Goal: Transaction & Acquisition: Purchase product/service

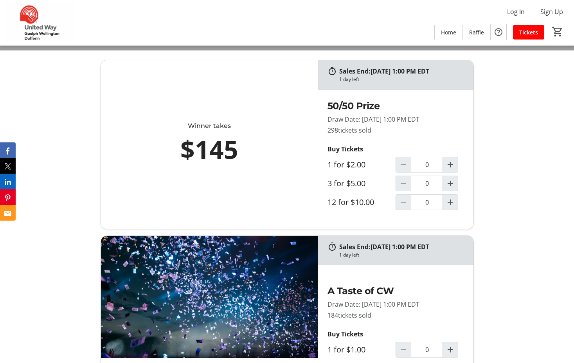
scroll to position [313, 0]
click at [453, 164] on mat-icon "Increment by one" at bounding box center [449, 164] width 9 height 9
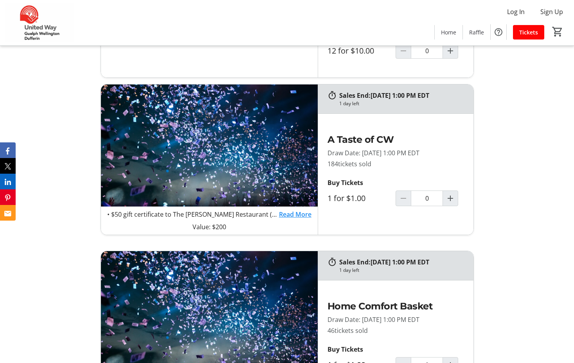
type input "1"
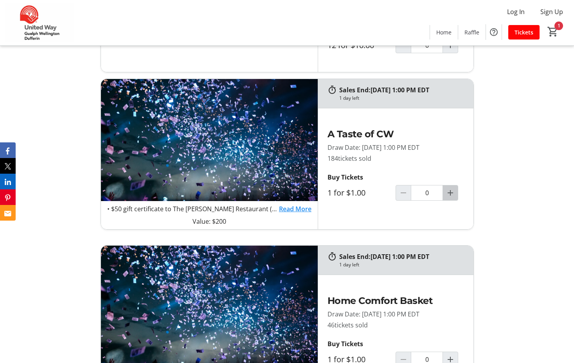
click at [453, 193] on mat-icon "Increment by one" at bounding box center [449, 192] width 9 height 9
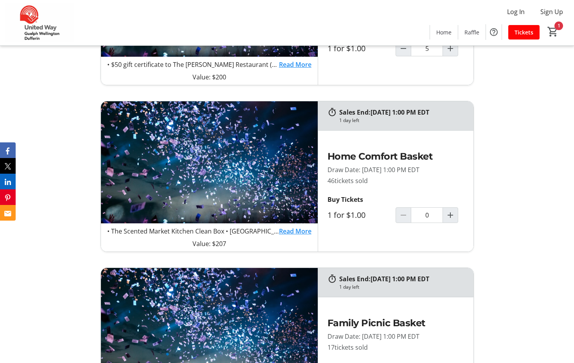
scroll to position [665, 0]
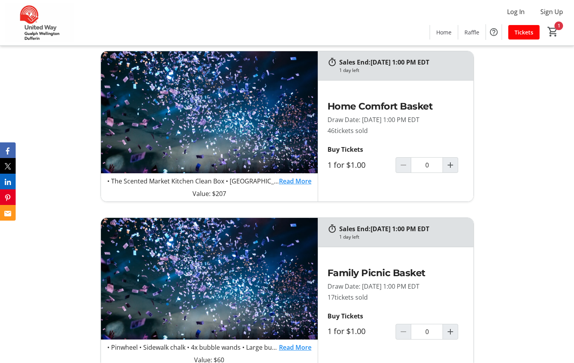
type input "5"
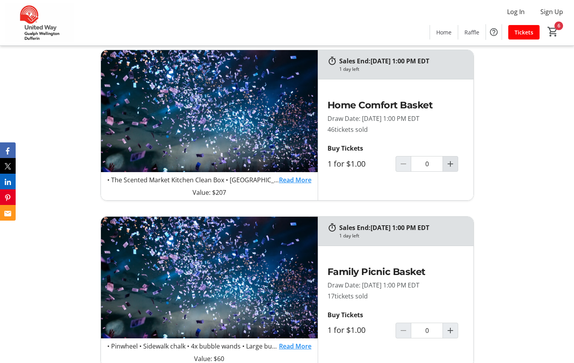
click at [454, 165] on mat-icon "Increment by one" at bounding box center [449, 163] width 9 height 9
type input "1"
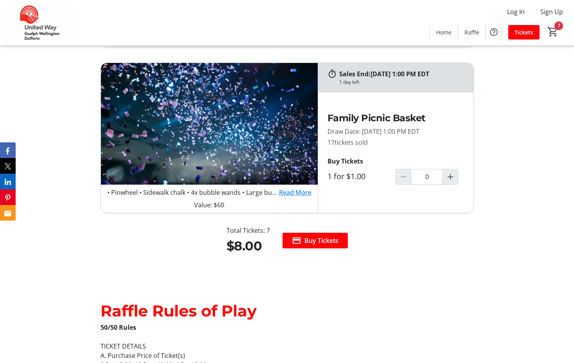
scroll to position [821, 0]
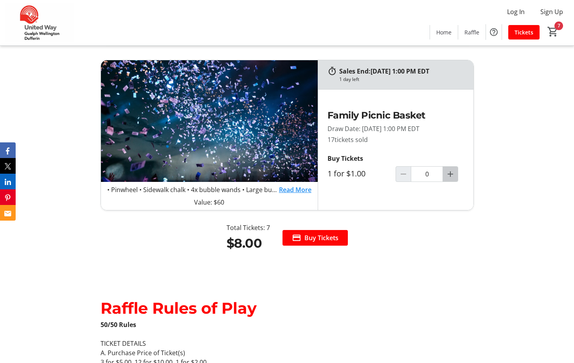
click at [449, 174] on mat-icon "Increment by one" at bounding box center [449, 173] width 9 height 9
type input "1"
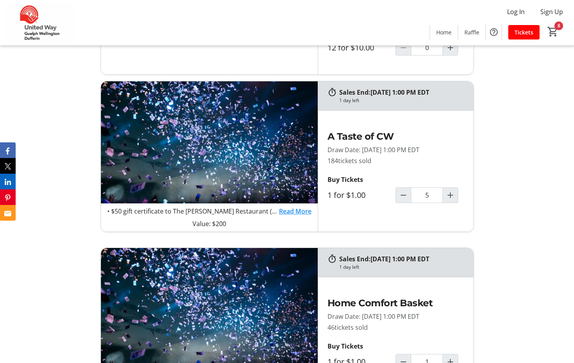
scroll to position [469, 0]
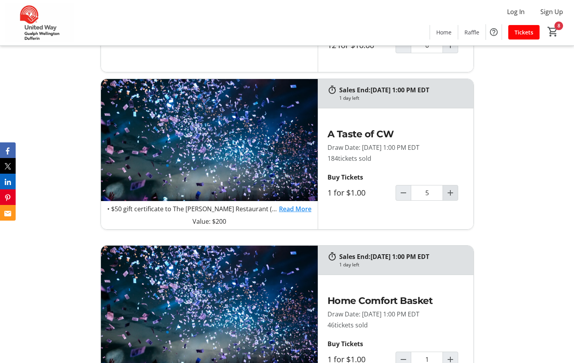
click at [448, 191] on mat-icon "Increment by one" at bounding box center [449, 192] width 9 height 9
type input "6"
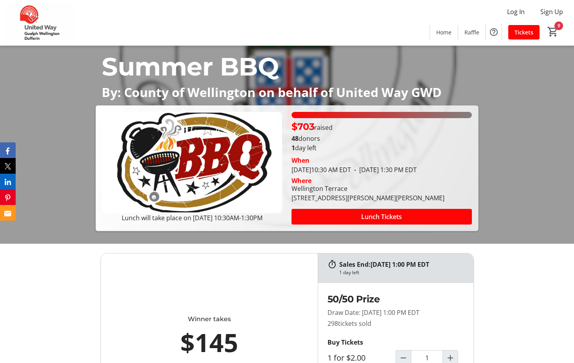
scroll to position [117, 0]
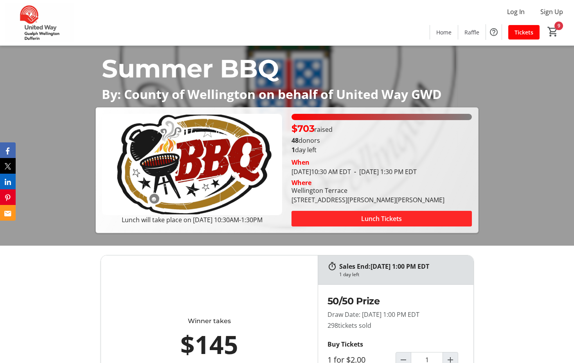
click at [397, 219] on span "Lunch Tickets" at bounding box center [381, 218] width 41 height 9
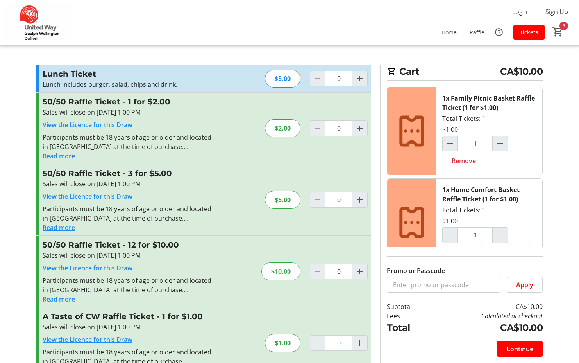
type input "1"
type input "6"
type input "1"
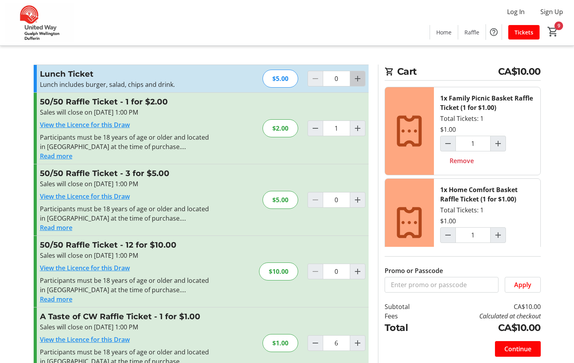
click at [360, 80] on mat-icon "Increment by one" at bounding box center [357, 78] width 9 height 9
type input "1"
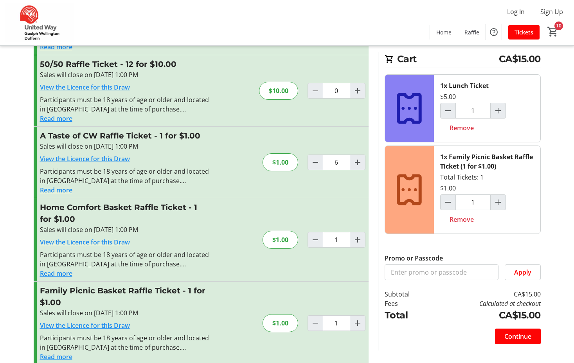
scroll to position [192, 0]
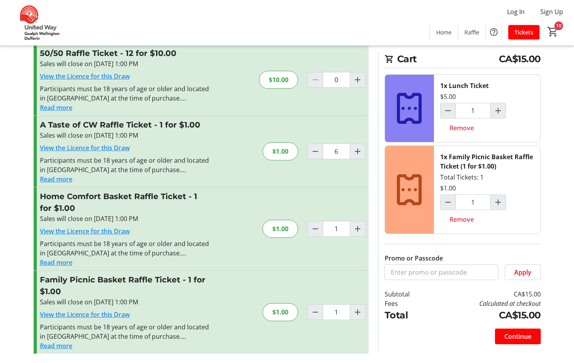
click at [527, 335] on span "Continue" at bounding box center [517, 336] width 27 height 9
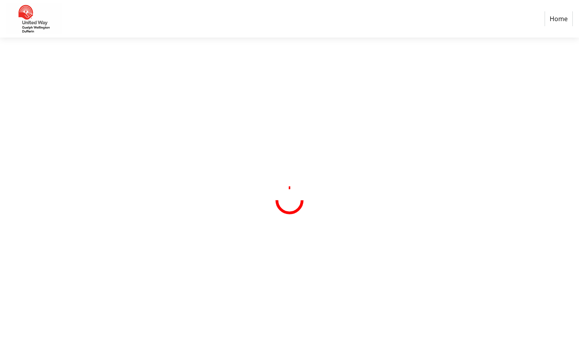
select select "CA"
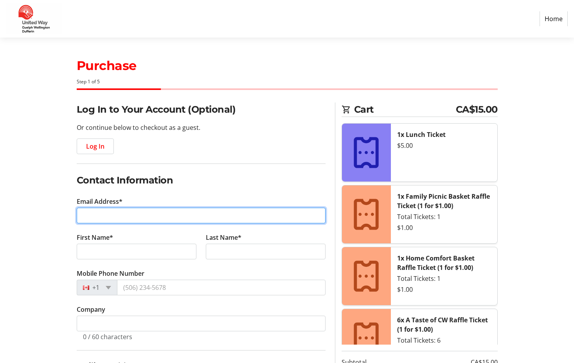
click at [193, 217] on input "Email Address*" at bounding box center [201, 216] width 249 height 16
type input "[EMAIL_ADDRESS][DOMAIN_NAME]"
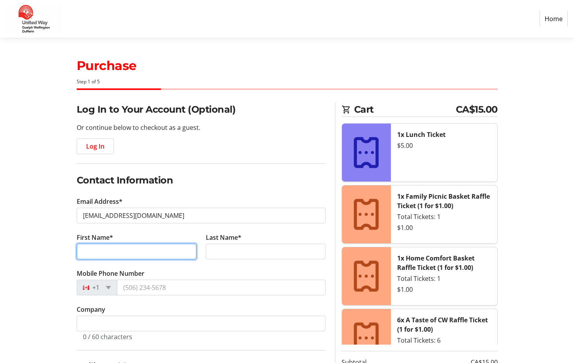
type input "[PERSON_NAME]"
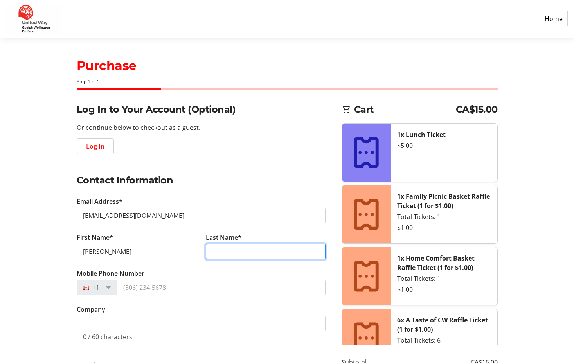
type input "Power"
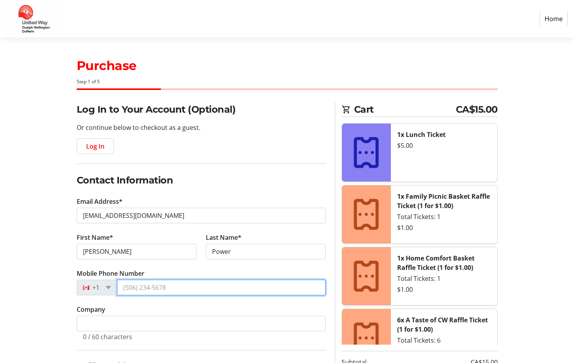
type input "[PHONE_NUMBER]"
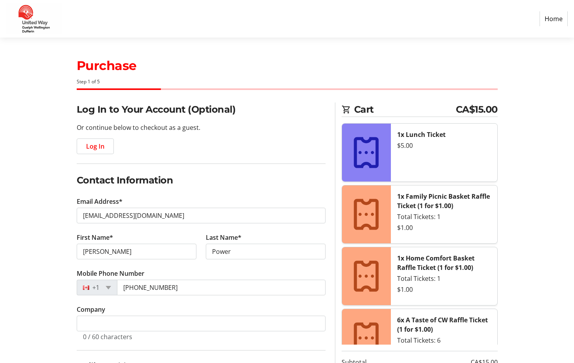
type input "Elora"
type input "N1M 0H2"
type input "Terrace"
type input "[STREET_ADDRESS][PERSON_NAME]"
select select "ON"
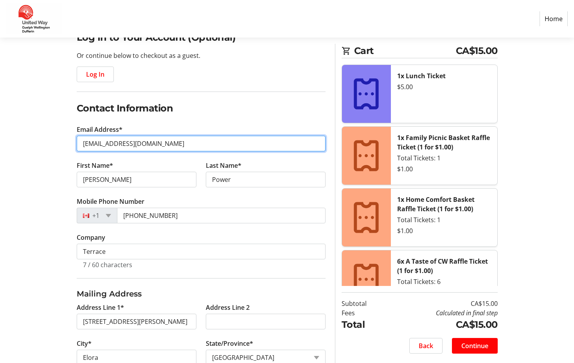
scroll to position [78, 0]
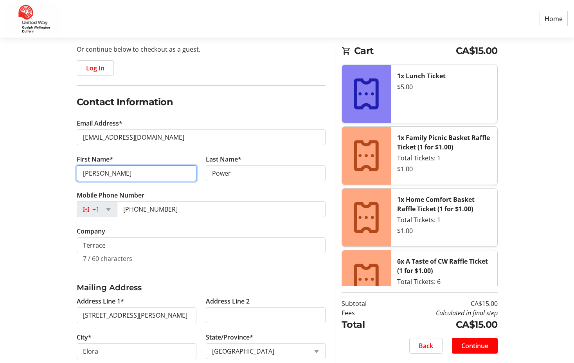
drag, startPoint x: 126, startPoint y: 178, endPoint x: 65, endPoint y: 175, distance: 60.7
click at [65, 175] on div "Log In to Your Account (Optional) Or continue below to checkout as a guest. Log…" at bounding box center [287, 262] width 516 height 476
type input "[PERSON_NAME]"
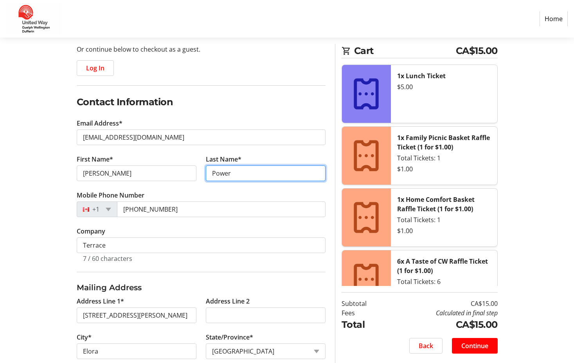
click at [244, 173] on input "Power" at bounding box center [266, 173] width 120 height 16
type input "Power-[PERSON_NAME]"
click at [276, 116] on fieldset "Contact Information Email Address* [EMAIL_ADDRESS][DOMAIN_NAME] First Name* [PE…" at bounding box center [201, 183] width 249 height 177
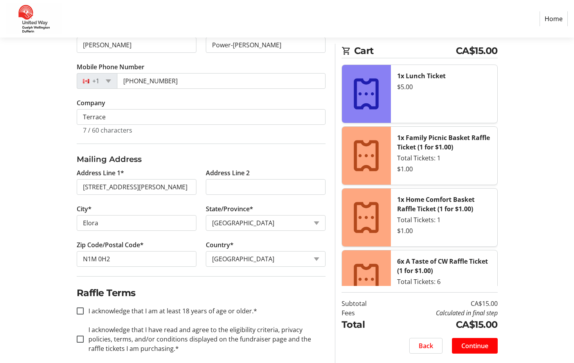
scroll to position [215, 0]
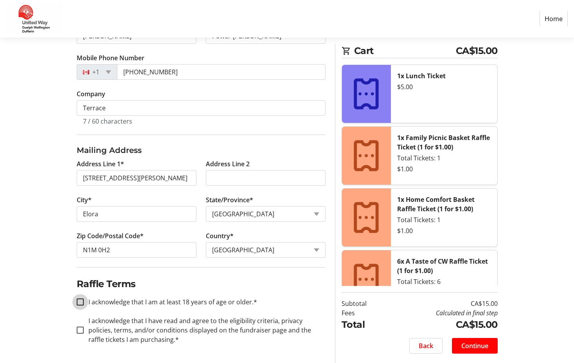
click at [80, 301] on input "I acknowledge that I am at least 18 years of age or older.*" at bounding box center [80, 301] width 7 height 7
checkbox input "true"
click at [80, 334] on div at bounding box center [80, 330] width 19 height 19
checkbox input "true"
click at [479, 346] on span "Continue" at bounding box center [474, 345] width 27 height 9
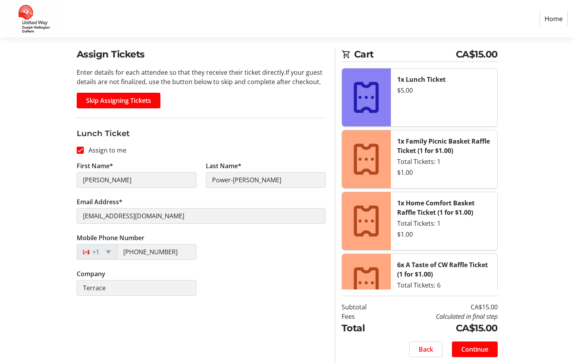
scroll to position [59, 0]
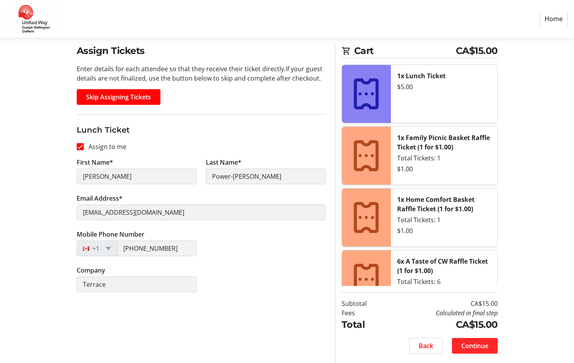
click at [479, 348] on span "Continue" at bounding box center [474, 345] width 27 height 9
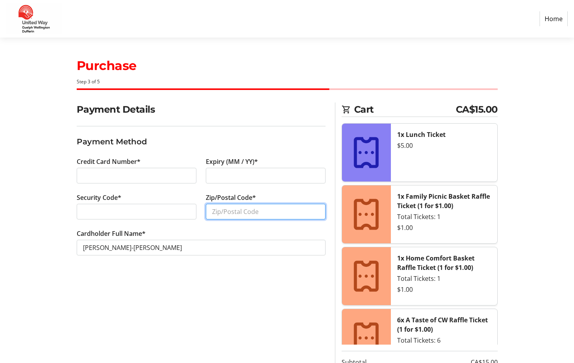
click at [229, 214] on input "Zip/Postal Code*" at bounding box center [266, 212] width 120 height 16
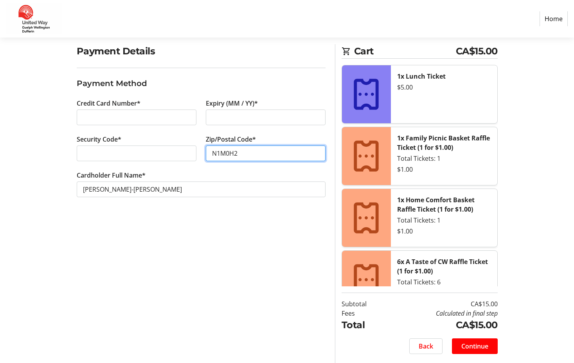
scroll to position [59, 0]
type input "N1M0H2"
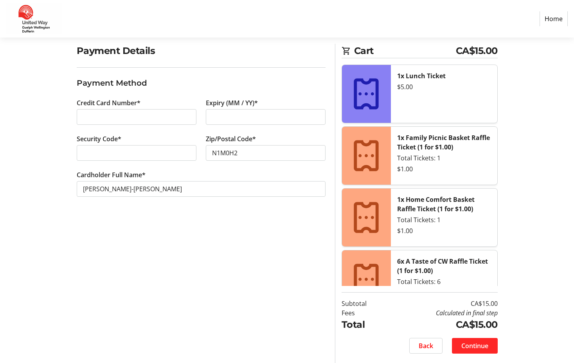
click at [470, 343] on span "Continue" at bounding box center [474, 345] width 27 height 9
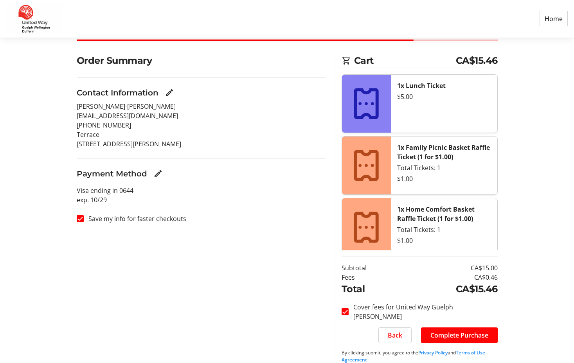
scroll to position [59, 0]
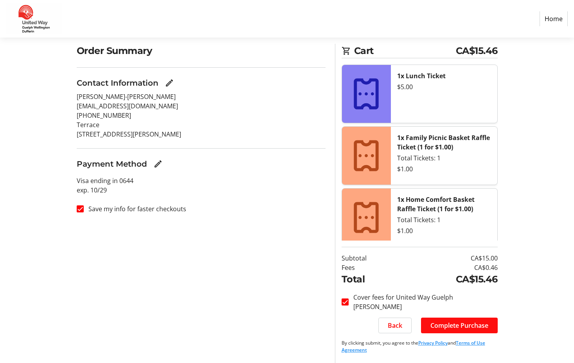
click at [451, 325] on span "Complete Purchase" at bounding box center [459, 325] width 58 height 9
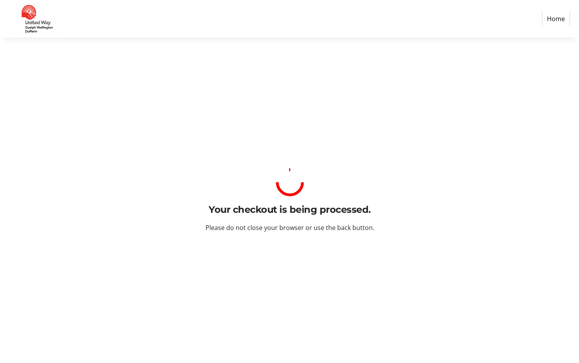
scroll to position [0, 0]
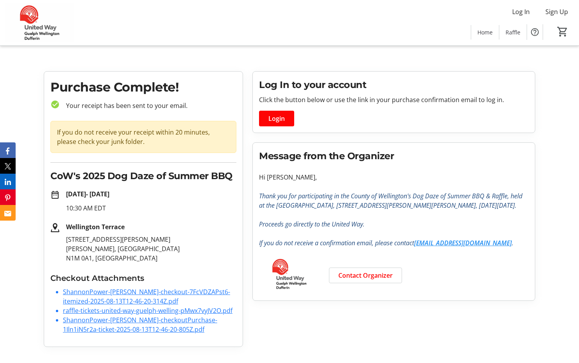
click at [107, 292] on link "ShannonPower-[PERSON_NAME]-checkout-7FcVDZAPst6-itemized-2025-08-13T12-46-20-31…" at bounding box center [146, 296] width 167 height 18
